Goal: Navigation & Orientation: Find specific page/section

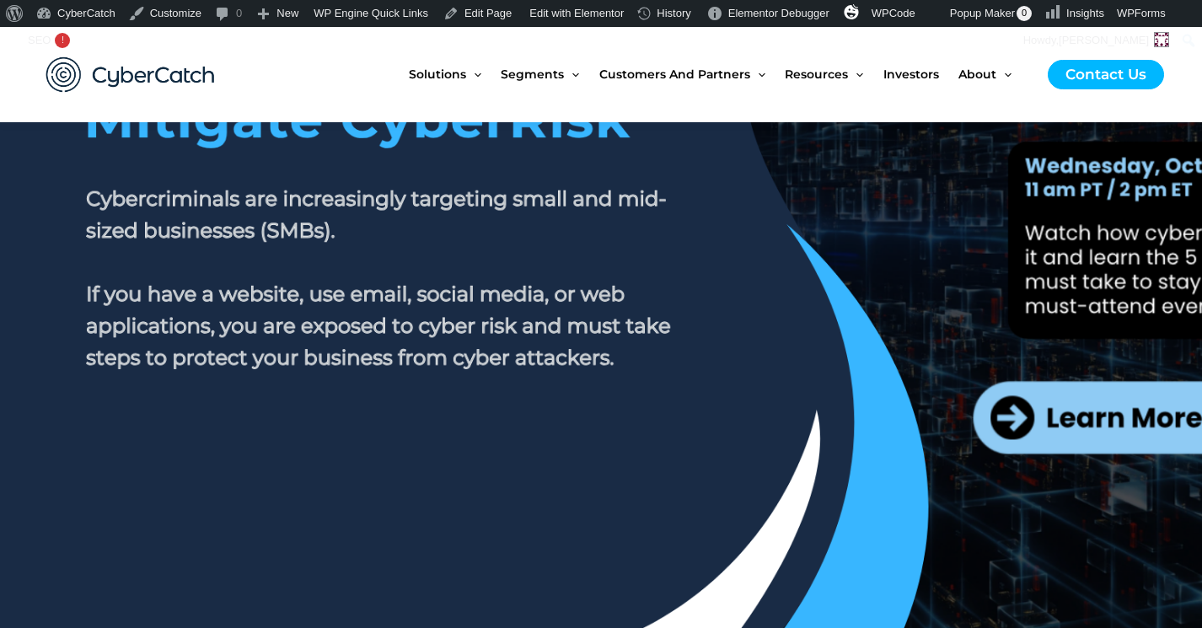
scroll to position [335, 0]
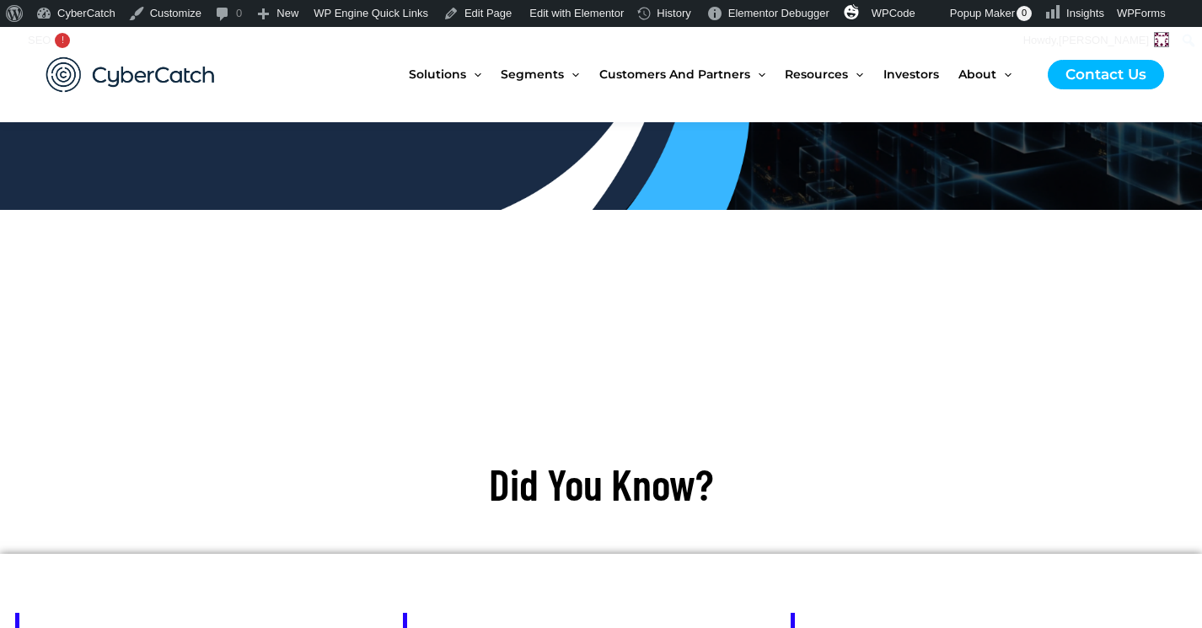
scroll to position [576, 0]
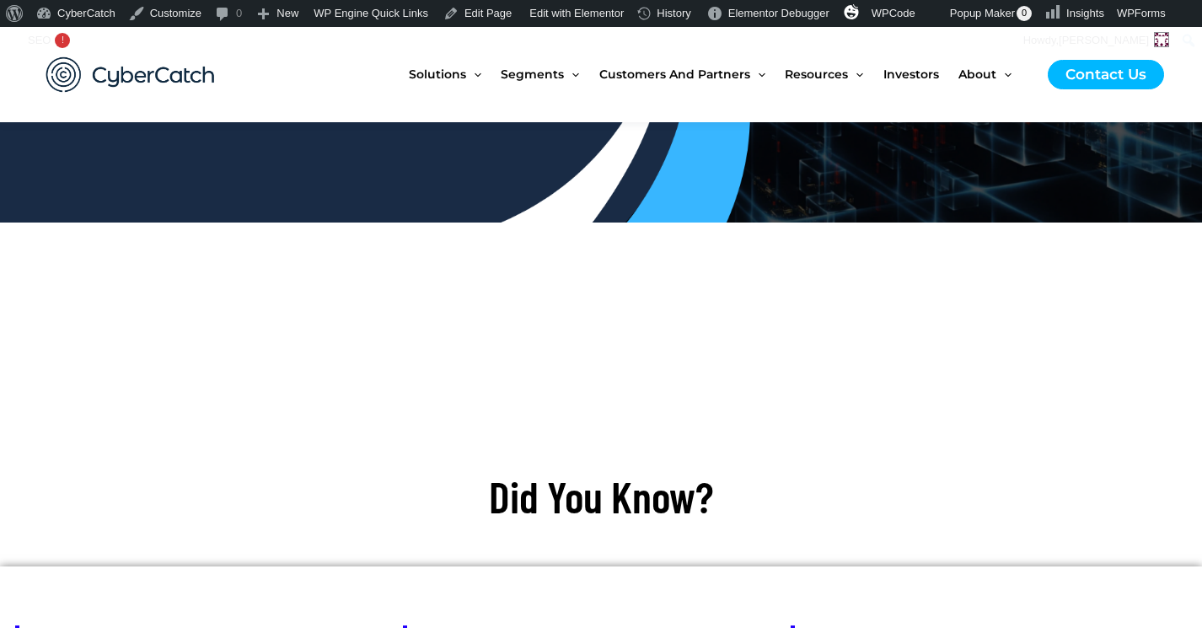
click at [591, 309] on div at bounding box center [601, 122] width 944 height 506
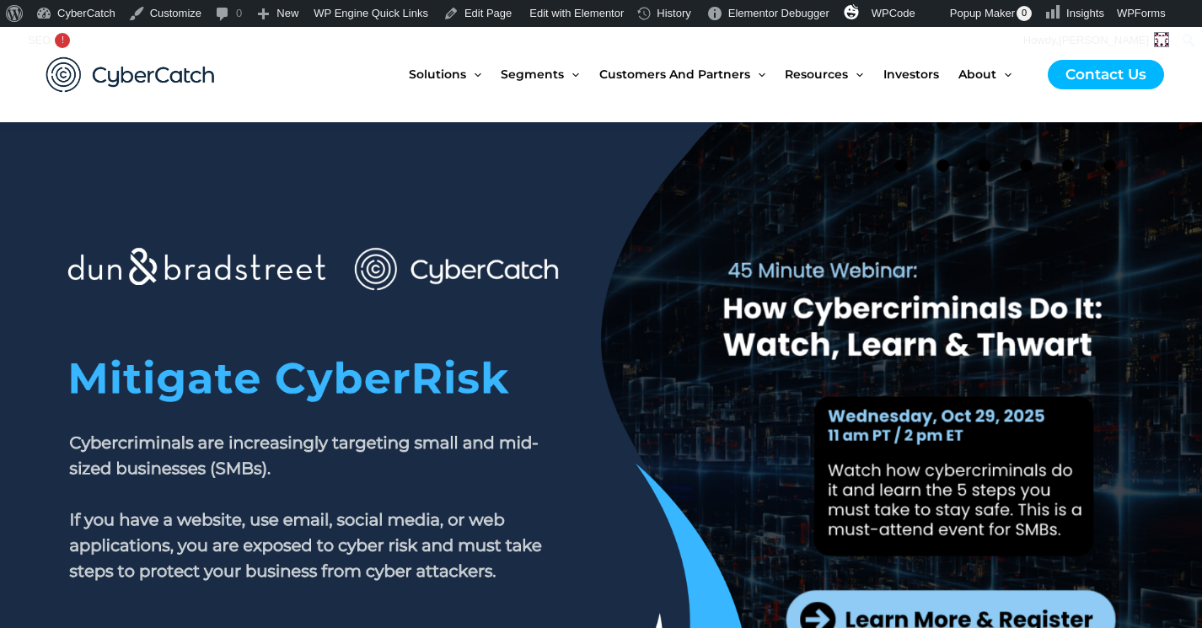
scroll to position [46, 0]
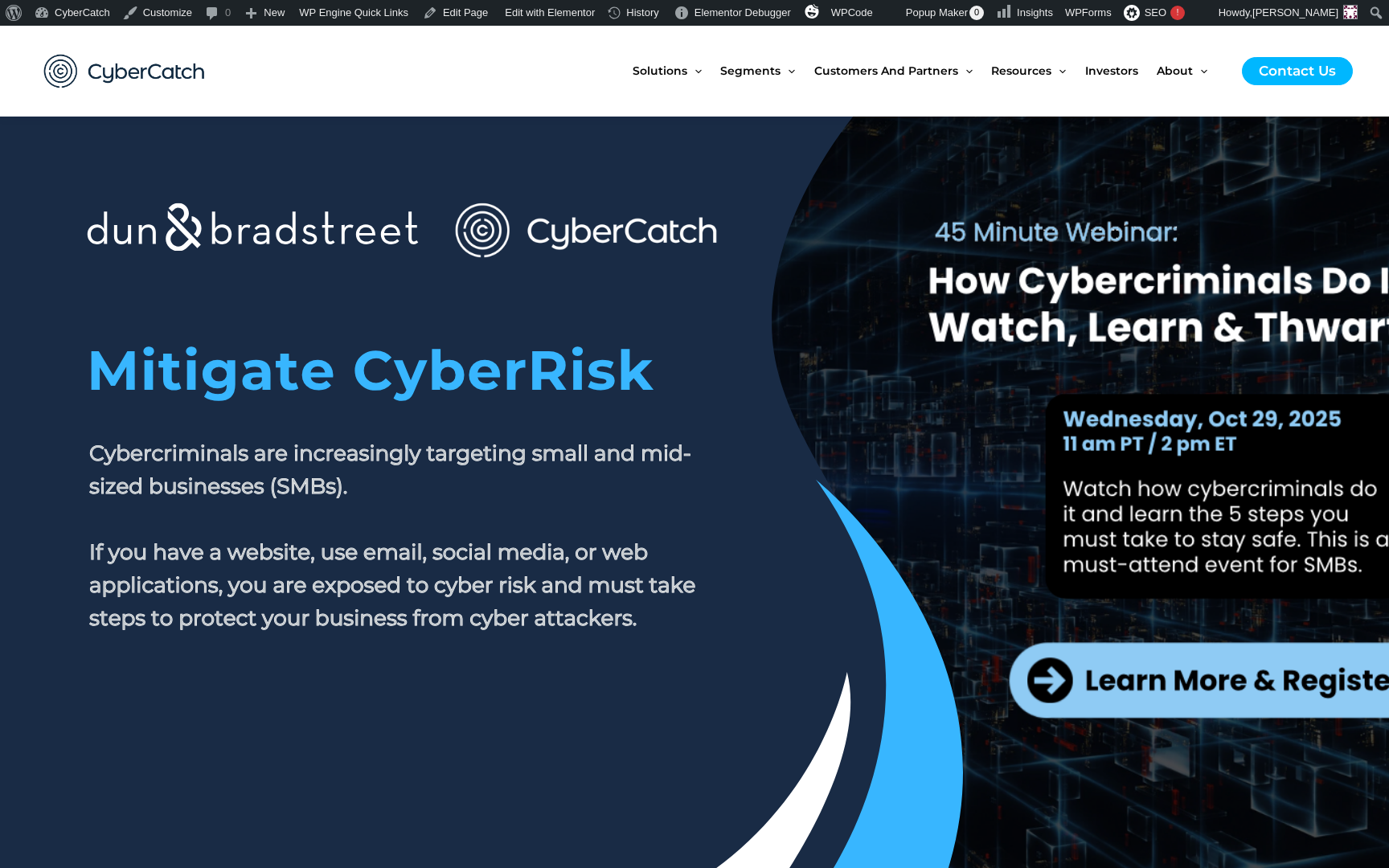
scroll to position [74, 0]
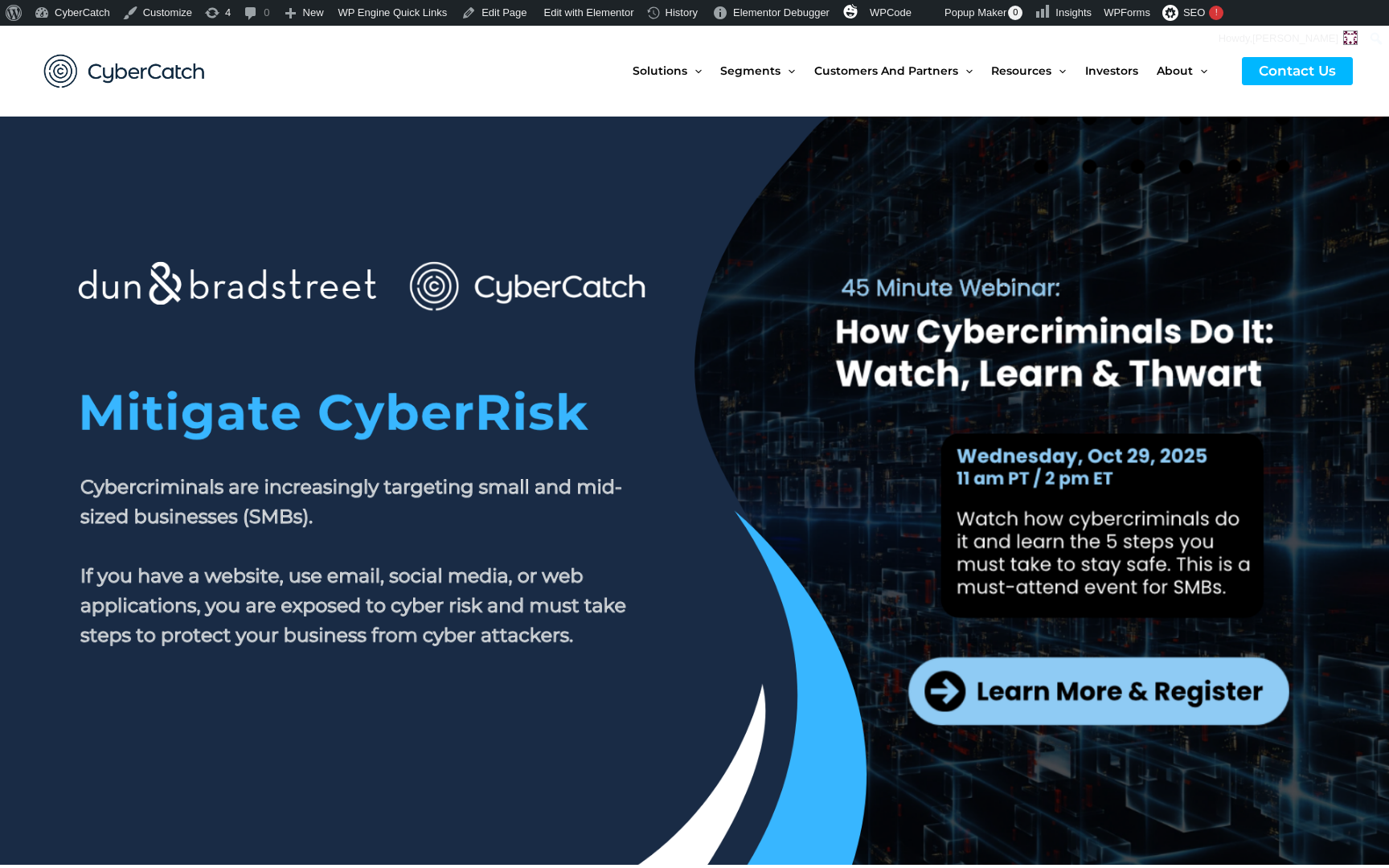
click at [1202, 690] on section at bounding box center [694, 490] width 1389 height 748
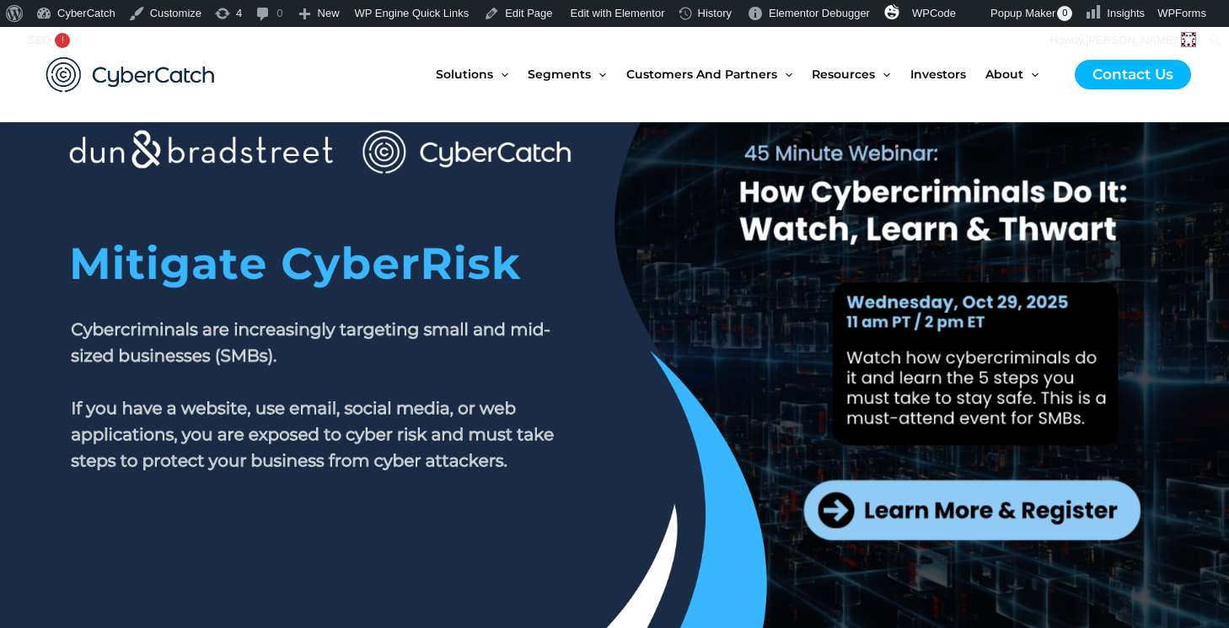
scroll to position [122, 0]
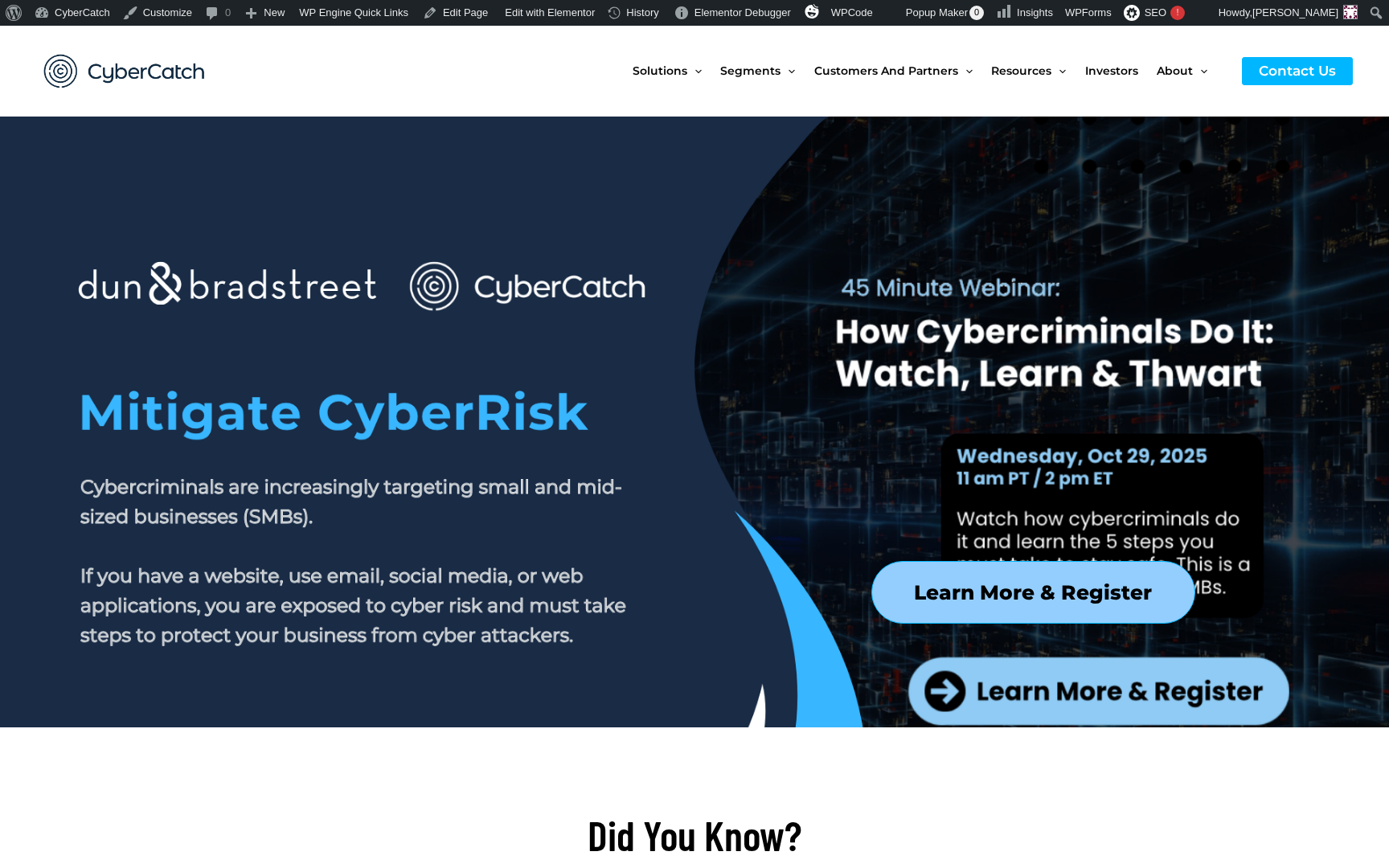
click at [996, 603] on div at bounding box center [972, 672] width 444 height 196
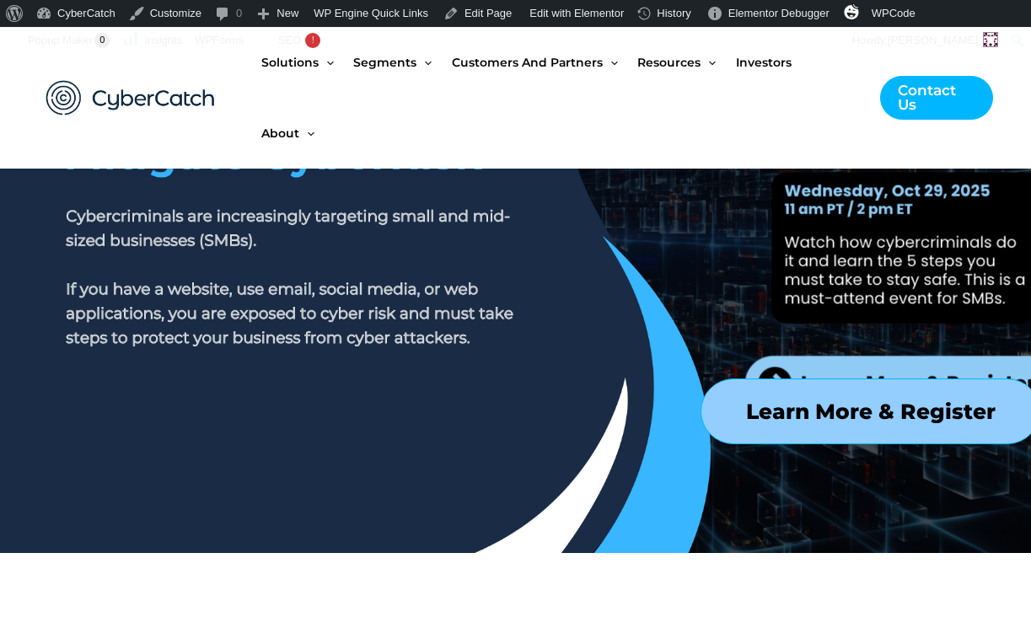
scroll to position [872, 0]
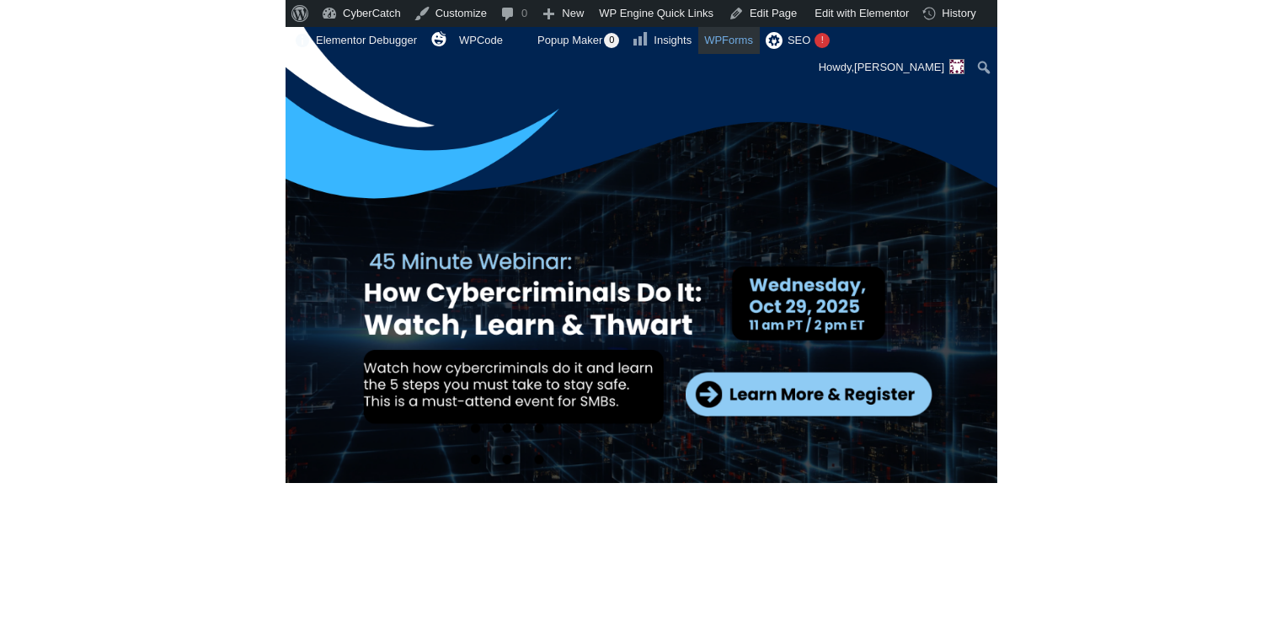
scroll to position [543, 0]
